Goal: Task Accomplishment & Management: Use online tool/utility

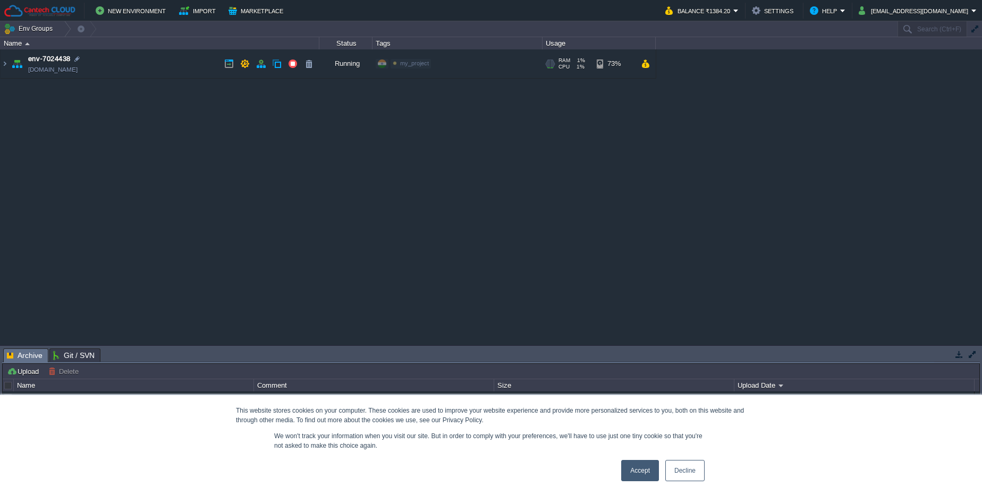
click at [77, 71] on link "[DOMAIN_NAME]" at bounding box center [52, 69] width 49 height 11
click at [4, 65] on img at bounding box center [5, 63] width 9 height 29
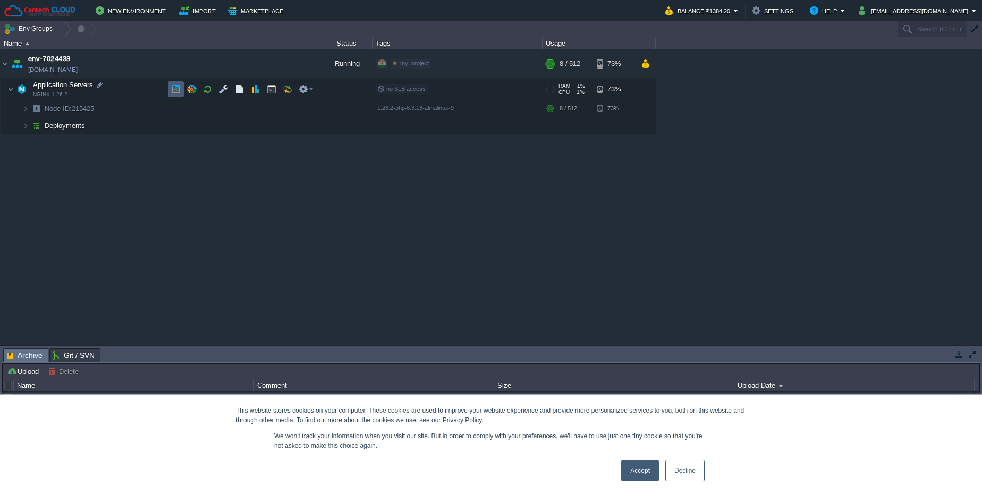
click at [176, 82] on td at bounding box center [176, 89] width 16 height 16
click at [128, 12] on button "New Environment" at bounding box center [132, 10] width 73 height 13
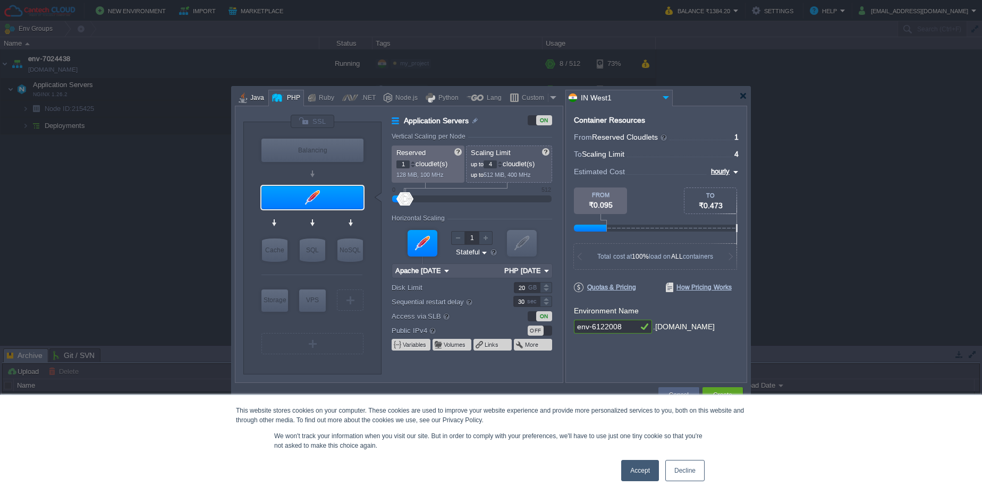
click at [244, 95] on div at bounding box center [243, 98] width 9 height 16
type input "Application Servers"
type input "6"
type input "Tomcat 11.0.10"
type input "Oracle OpenJDK 24"
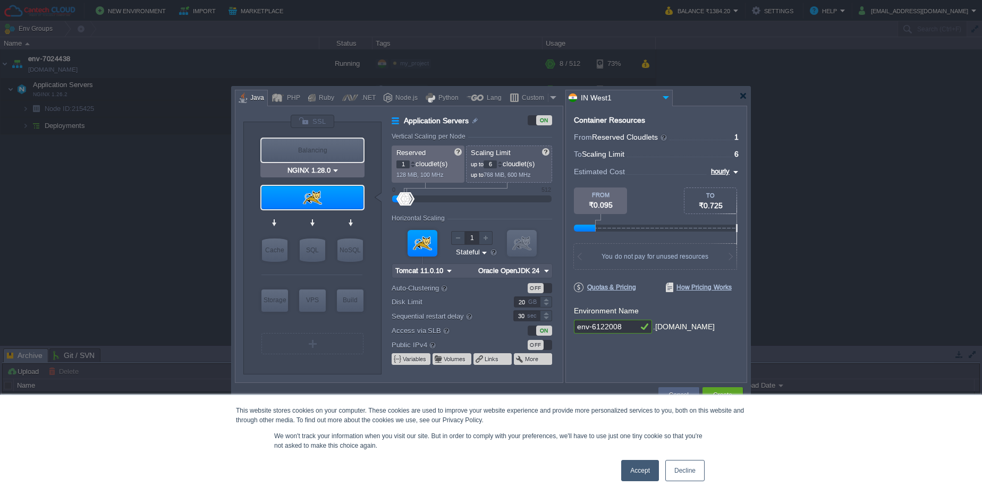
type input "Tomcat 11.0.10"
click at [335, 220] on img at bounding box center [338, 218] width 8 height 11
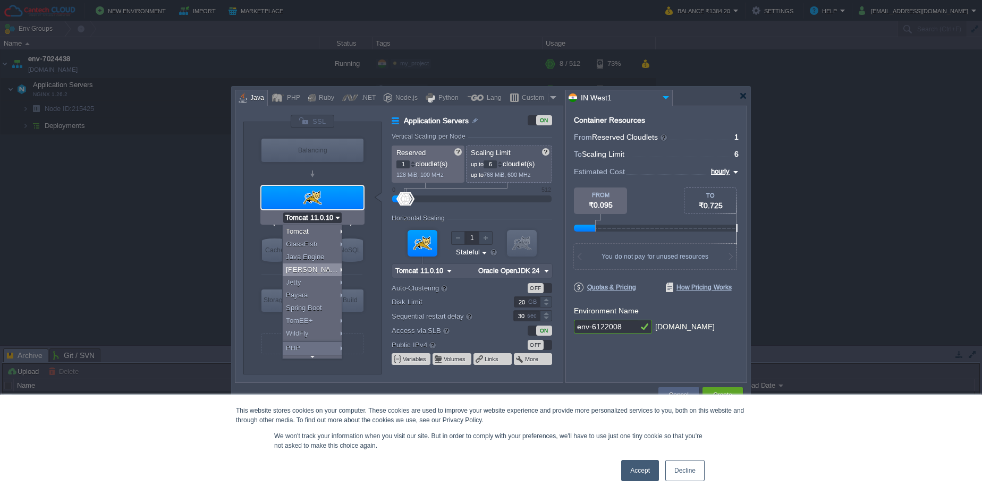
click at [336, 266] on div "[PERSON_NAME]" at bounding box center [314, 270] width 63 height 13
type input "Application Servers"
type input "12"
type input "16"
type input "[PERSON_NAME] 2.516.1"
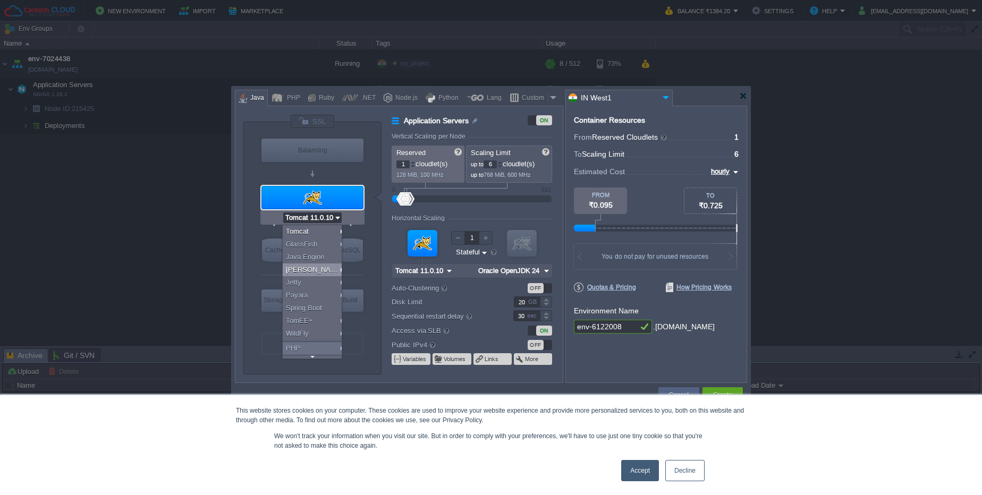
type input "Zulu Community 17...."
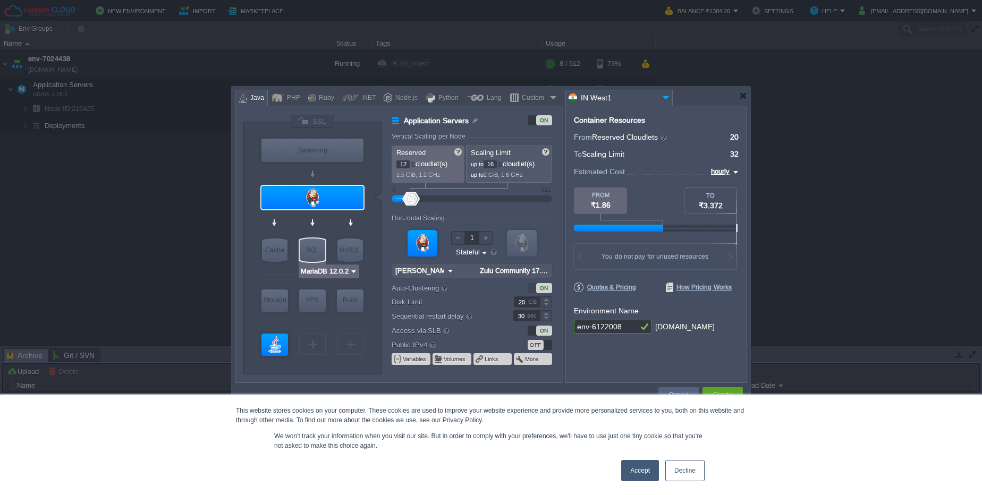
type input "[PERSON_NAME] 2.516.1"
click at [327, 217] on input "[PERSON_NAME] 2.516.1" at bounding box center [309, 218] width 52 height 11
click at [647, 471] on link "Accept" at bounding box center [640, 470] width 38 height 21
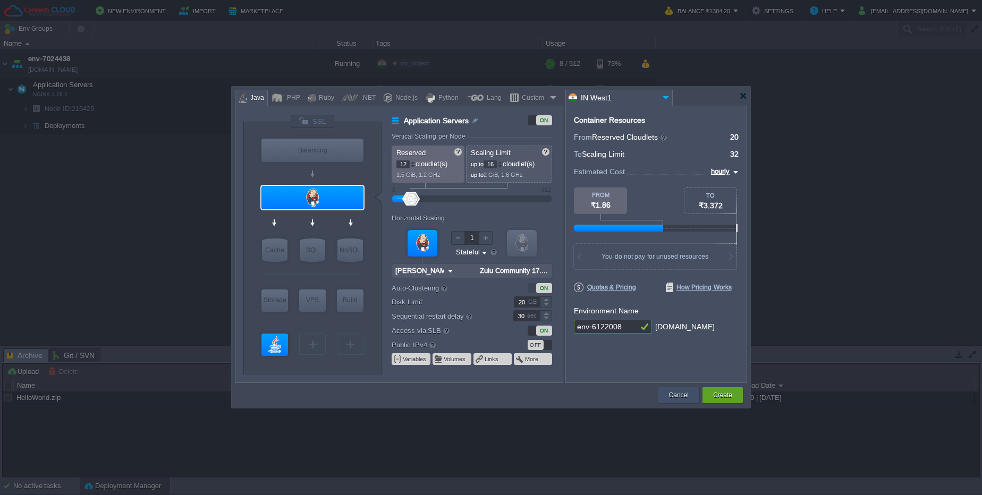
click at [682, 399] on button "Cancel" at bounding box center [679, 395] width 20 height 11
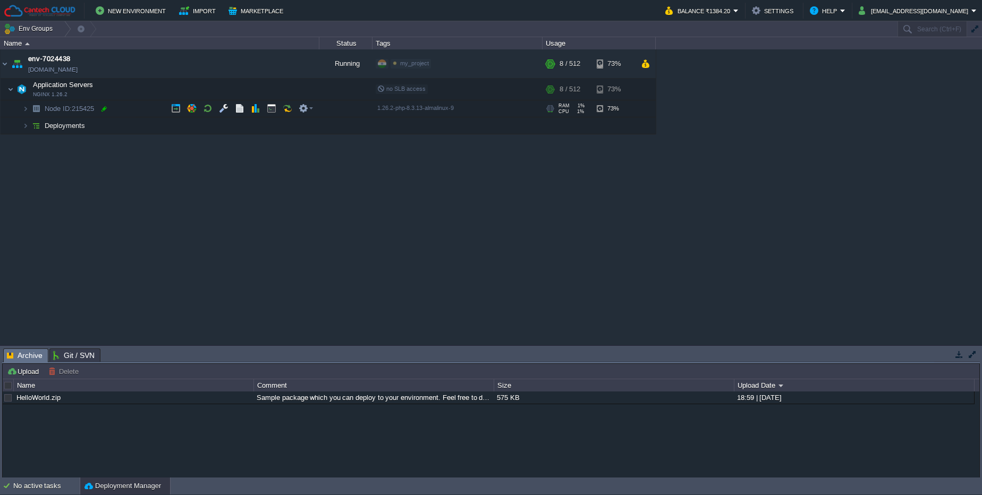
click at [105, 107] on div at bounding box center [104, 109] width 10 height 10
click at [21, 114] on td "Node ID: 215425" at bounding box center [160, 108] width 319 height 17
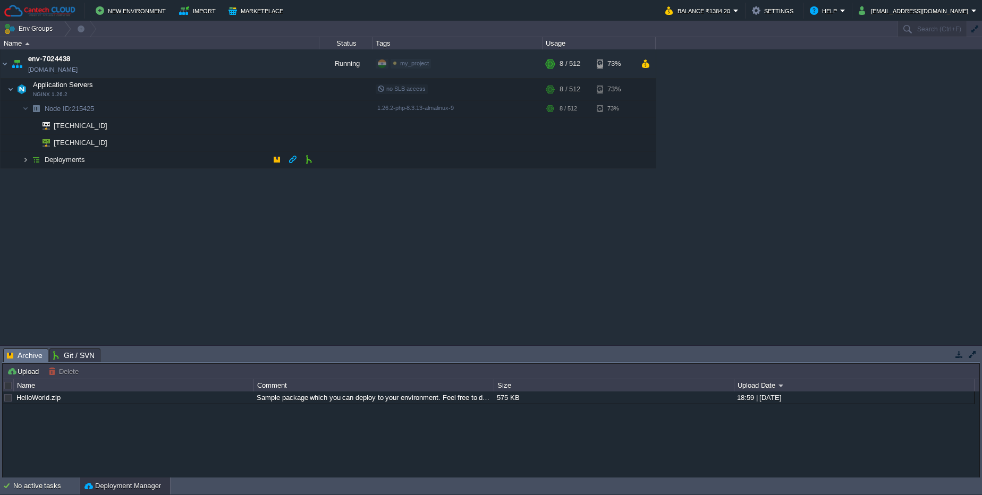
click at [22, 163] on img at bounding box center [25, 159] width 6 height 16
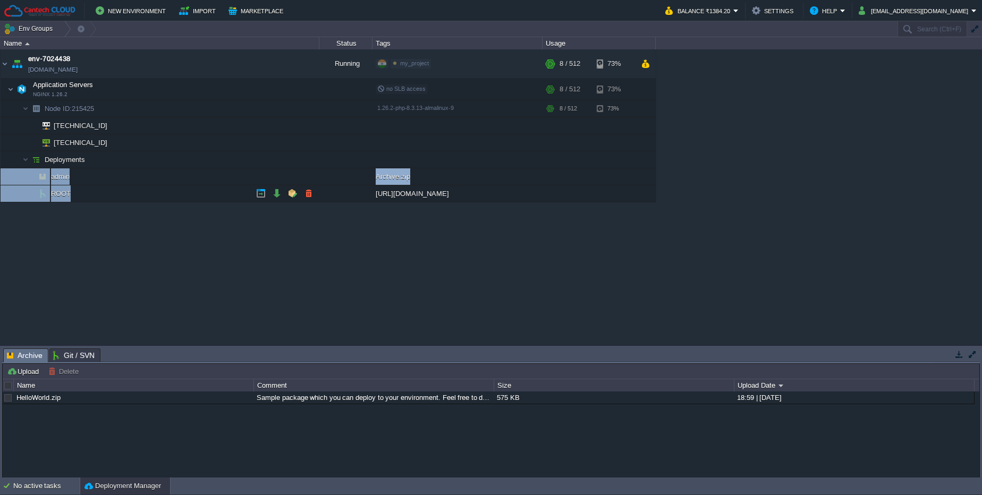
drag, startPoint x: 372, startPoint y: 197, endPoint x: 567, endPoint y: 200, distance: 195.6
click at [567, 200] on tr "ROOT [URL][DOMAIN_NAME]" at bounding box center [328, 194] width 655 height 17
copy table "admin Archive.zip ROOT"
click at [241, 92] on button "button" at bounding box center [240, 90] width 10 height 10
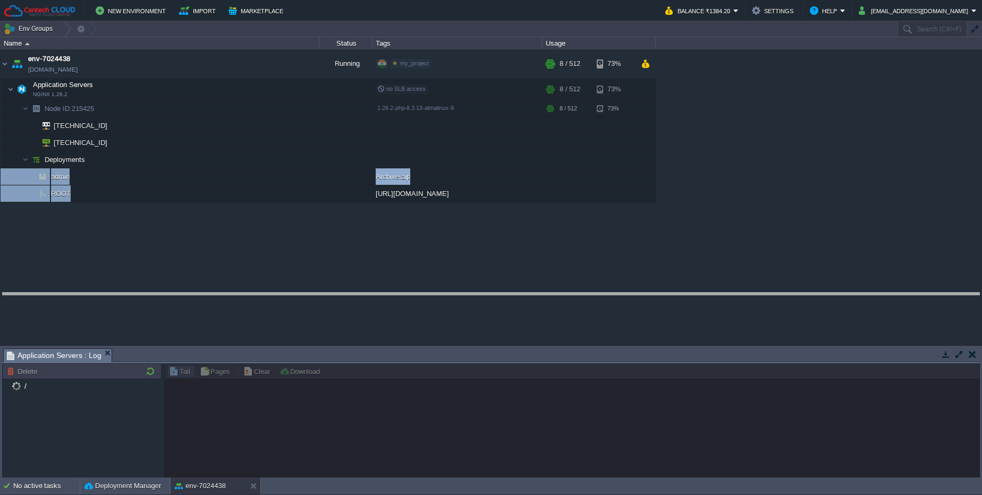
drag, startPoint x: 277, startPoint y: 357, endPoint x: 277, endPoint y: 290, distance: 67.0
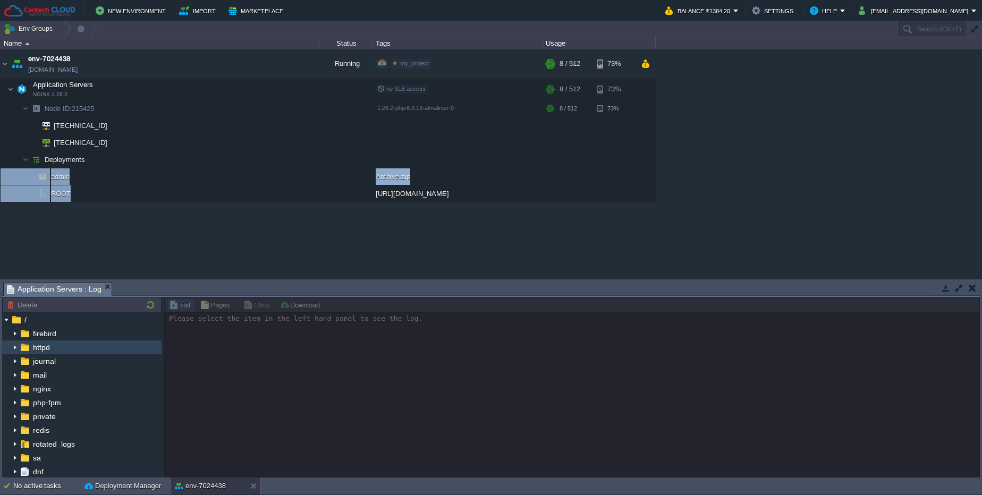
click at [12, 346] on img at bounding box center [15, 348] width 9 height 14
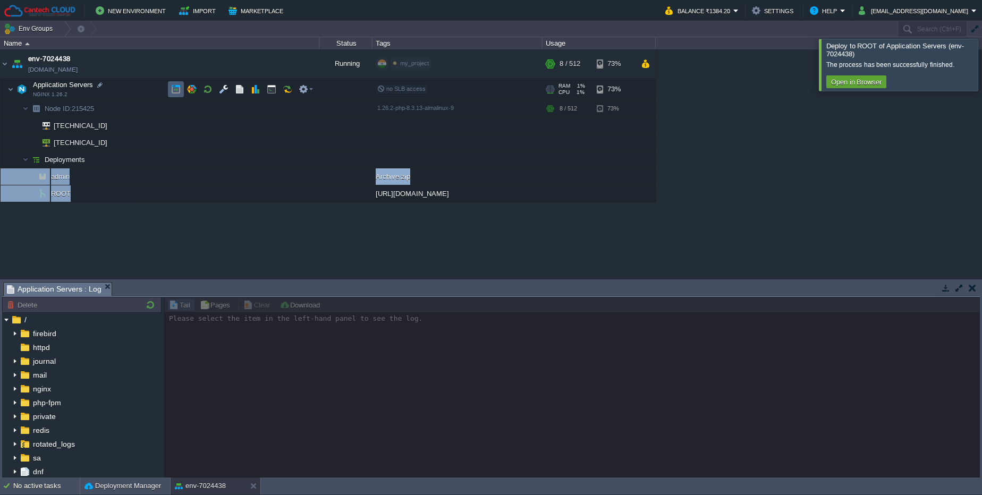
click at [179, 93] on button "button" at bounding box center [176, 90] width 10 height 10
click at [499, 426] on div at bounding box center [572, 387] width 816 height 181
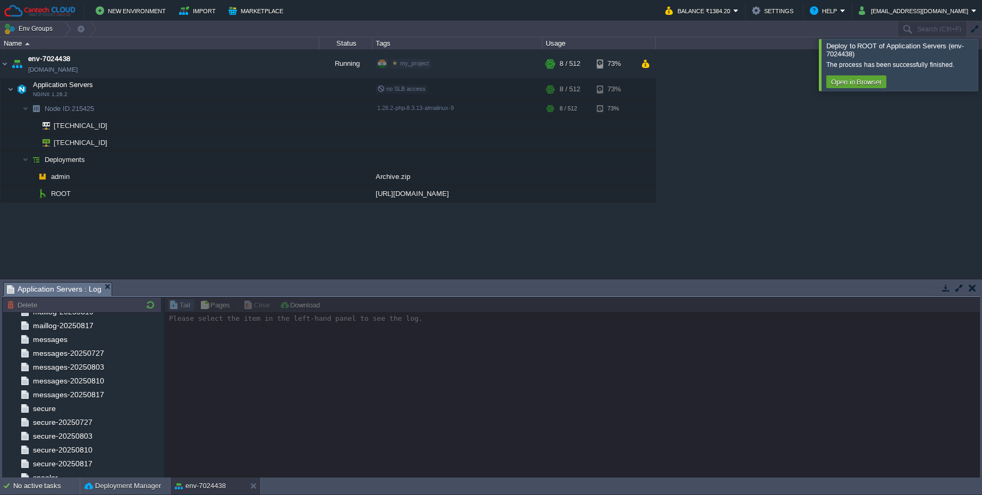
scroll to position [294, 0]
